Goal: Task Accomplishment & Management: Manage account settings

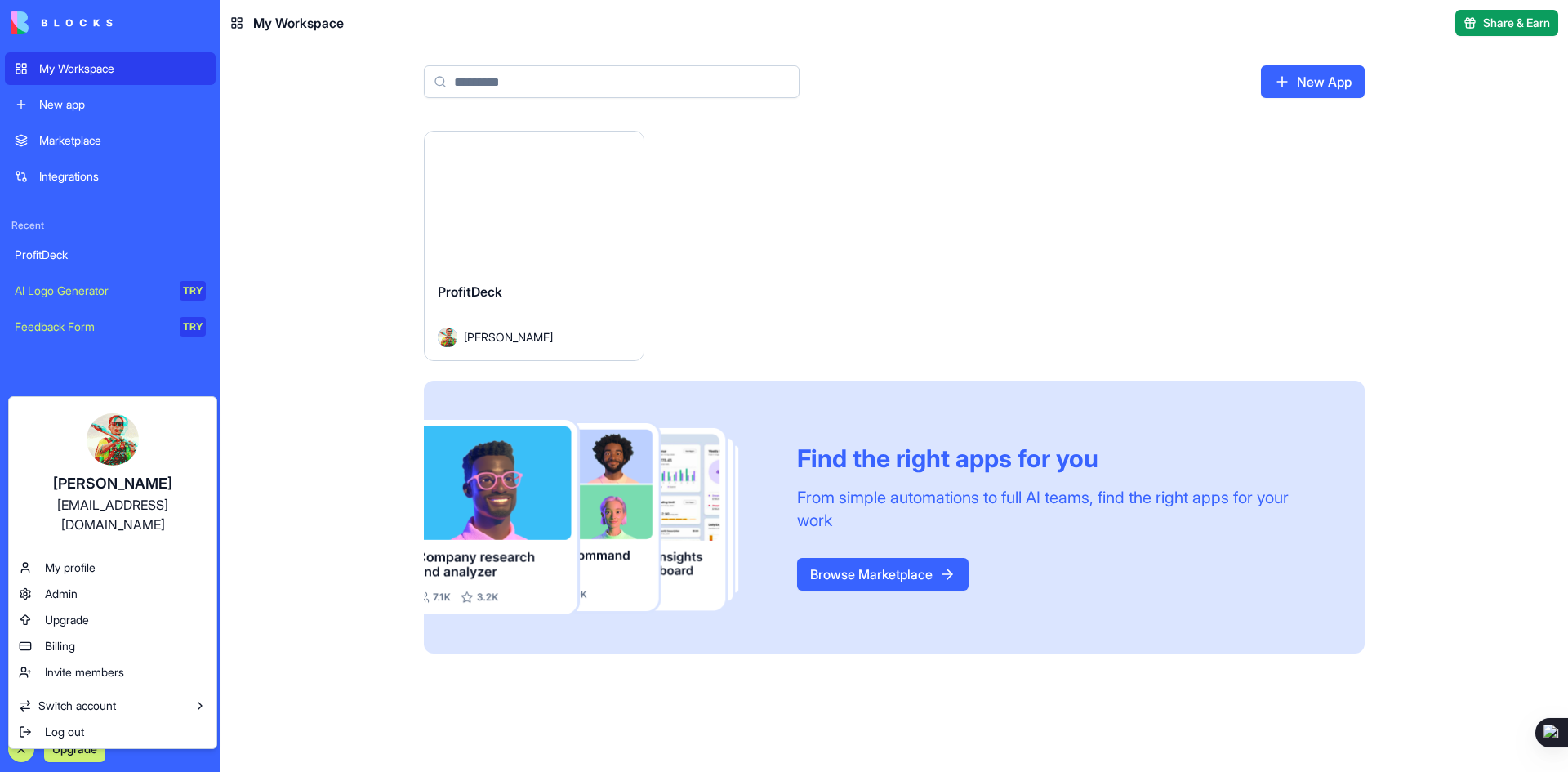
click at [64, 638] on span "Billing" at bounding box center [60, 646] width 30 height 16
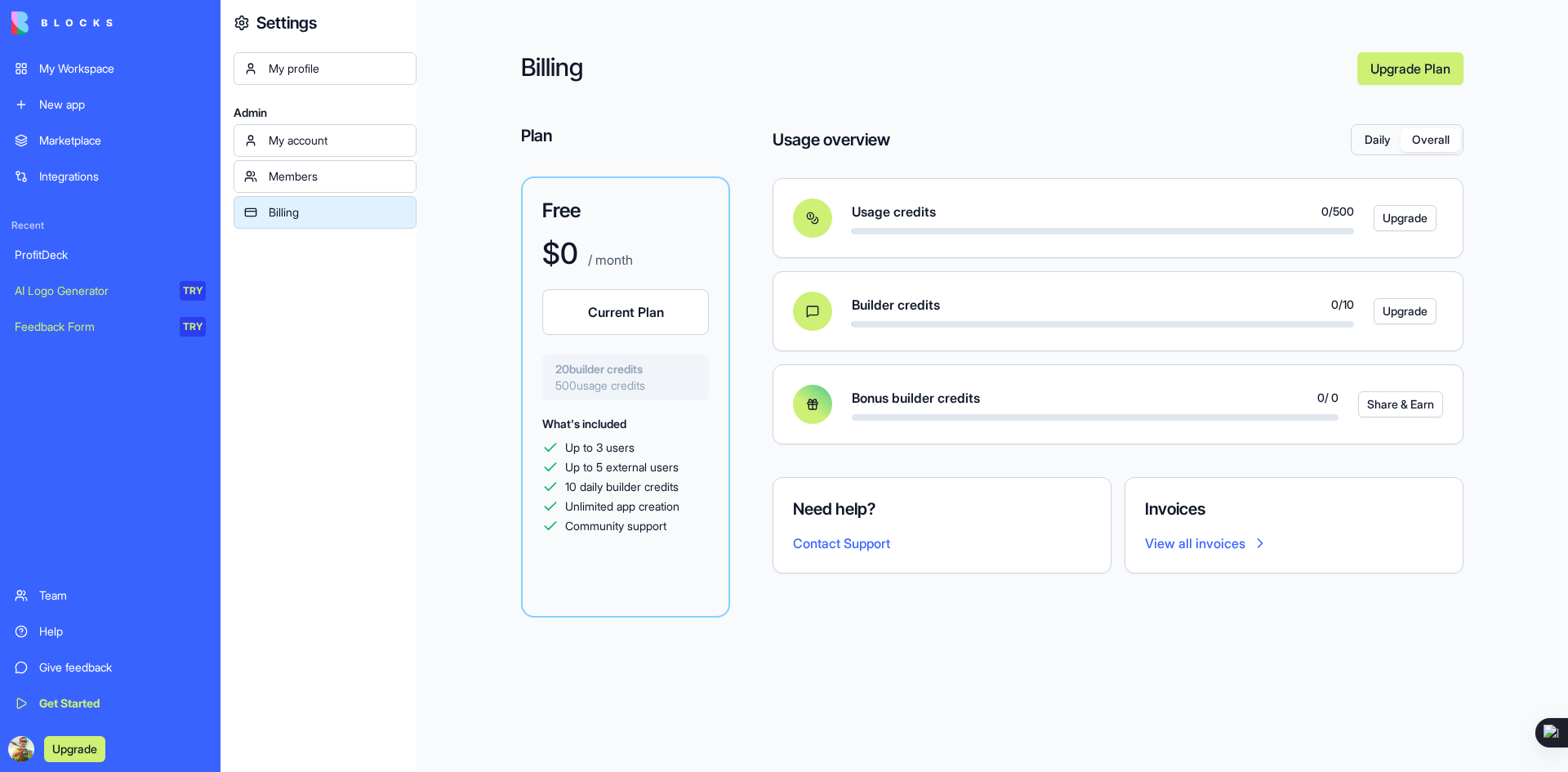
click at [1435, 144] on button "Overall" at bounding box center [1431, 140] width 60 height 23
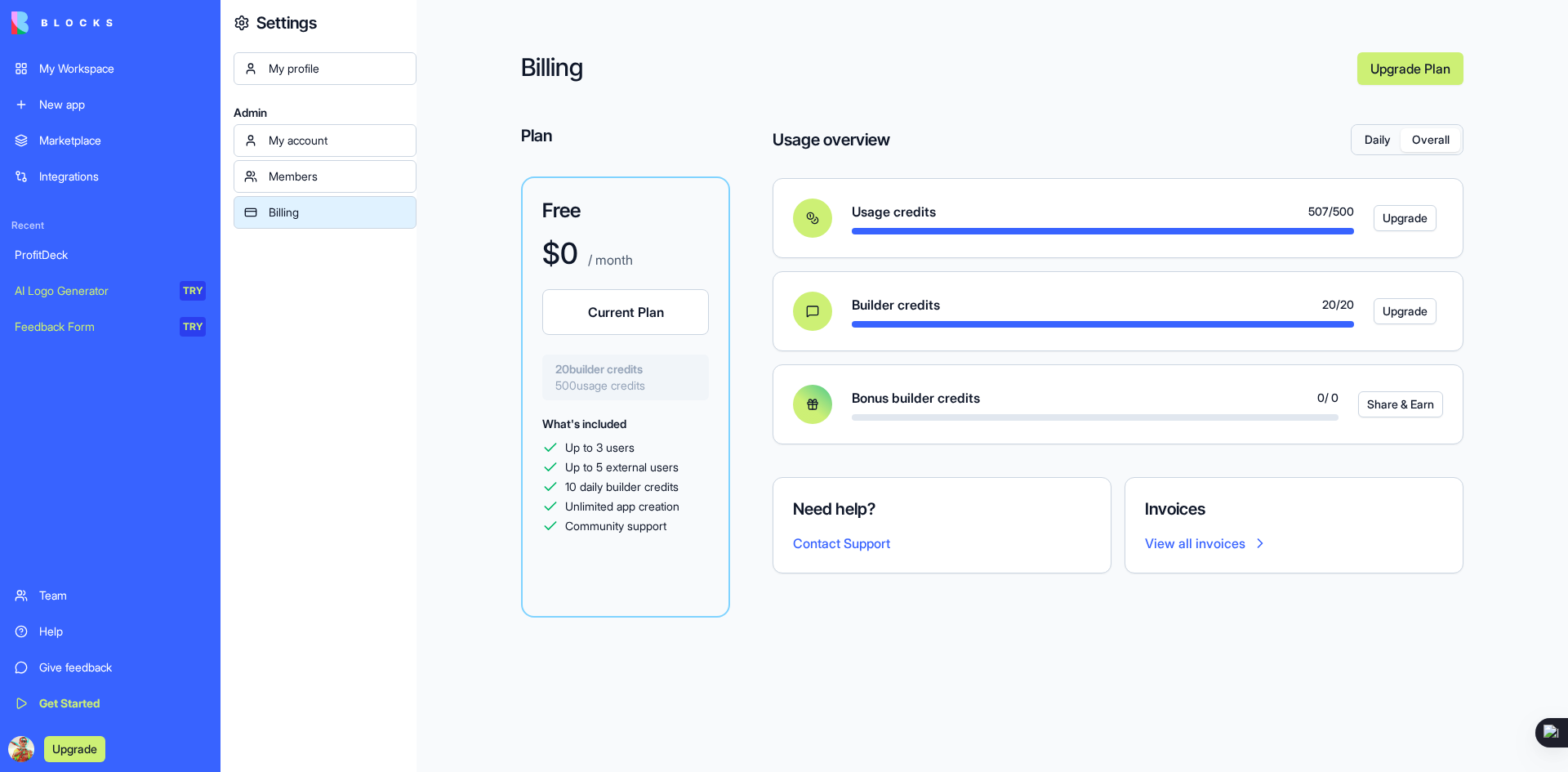
click at [1393, 405] on button "Share & Earn" at bounding box center [1401, 404] width 85 height 26
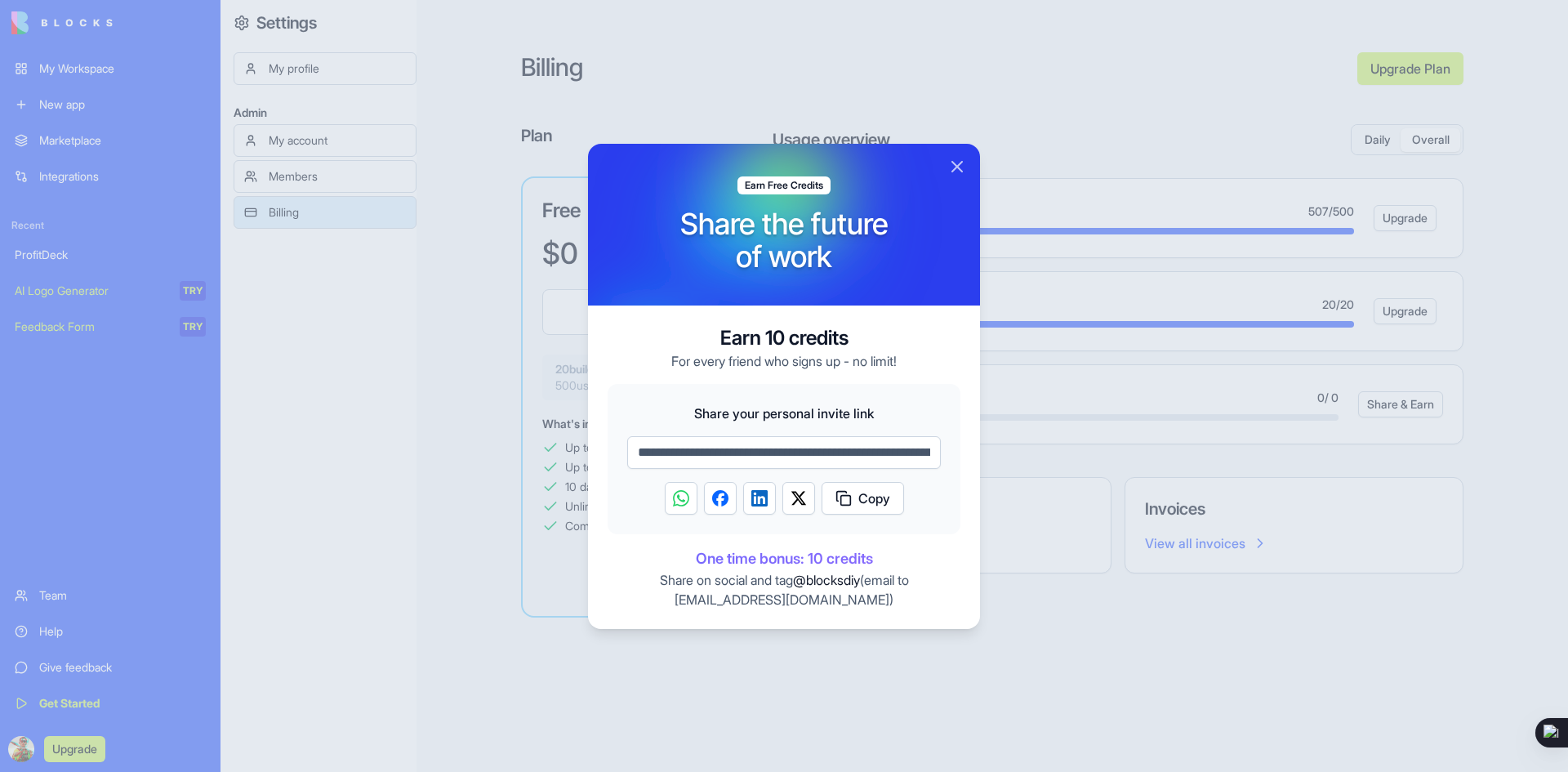
click at [857, 498] on button "Copy" at bounding box center [862, 498] width 82 height 33
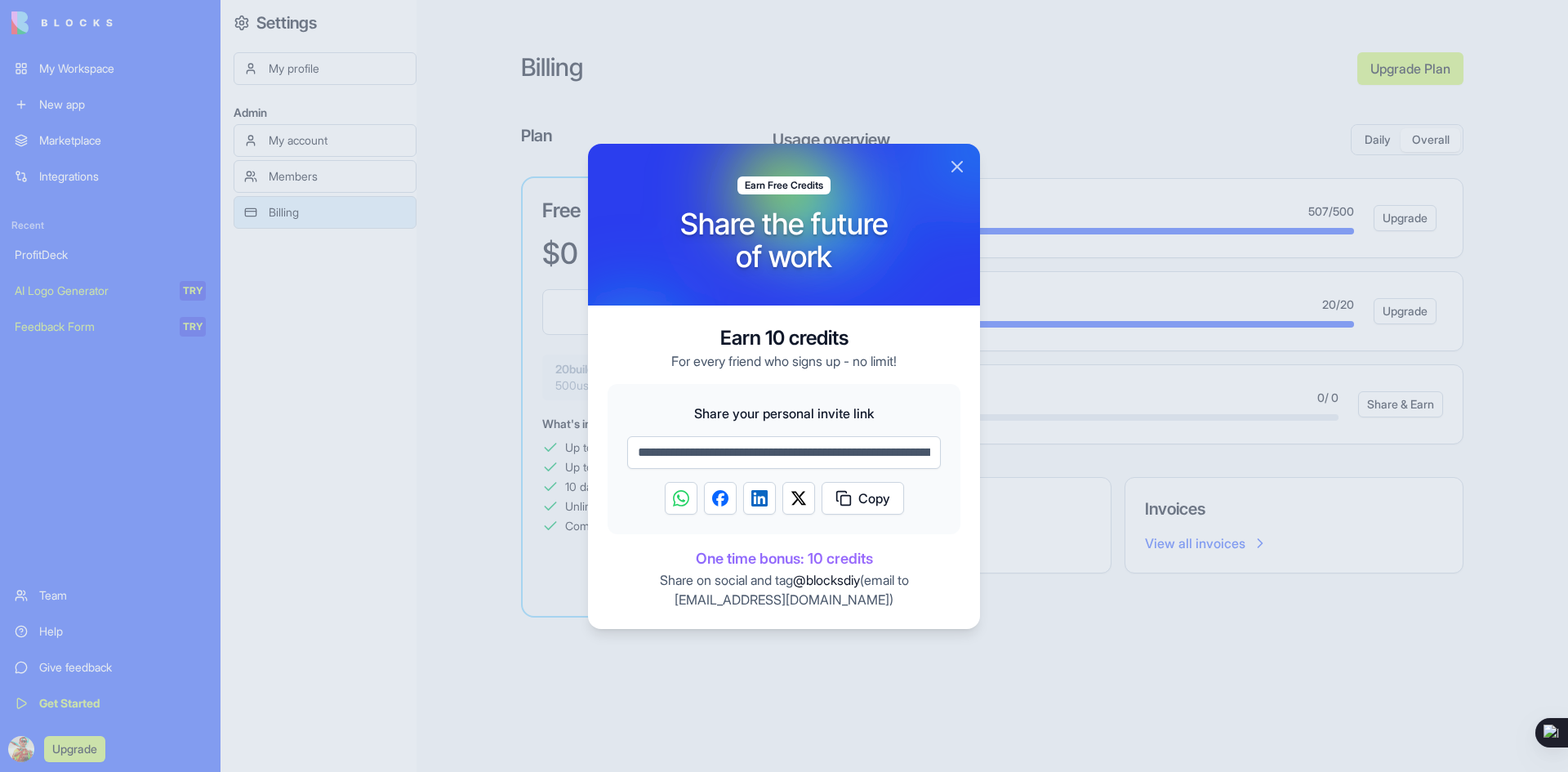
click at [951, 167] on button "Close" at bounding box center [957, 167] width 20 height 20
